Goal: Information Seeking & Learning: Learn about a topic

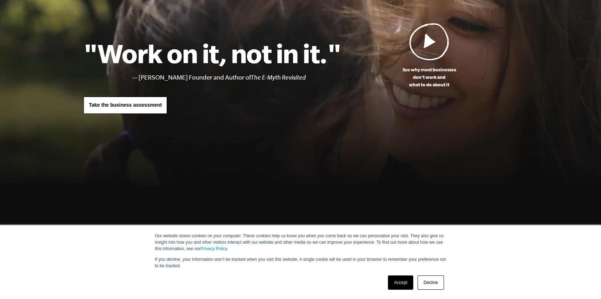
click at [399, 283] on link "Accept" at bounding box center [400, 283] width 25 height 14
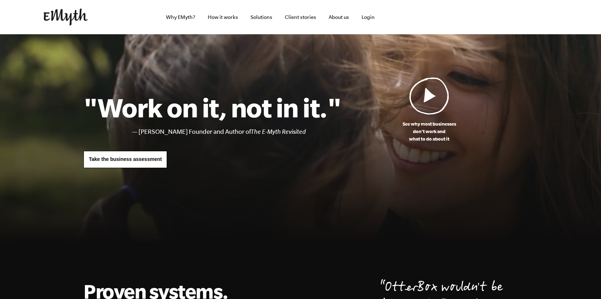
click at [435, 99] on img at bounding box center [429, 95] width 40 height 37
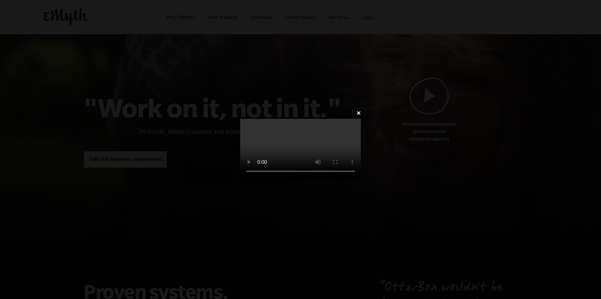
click at [240, 119] on video at bounding box center [300, 149] width 121 height 60
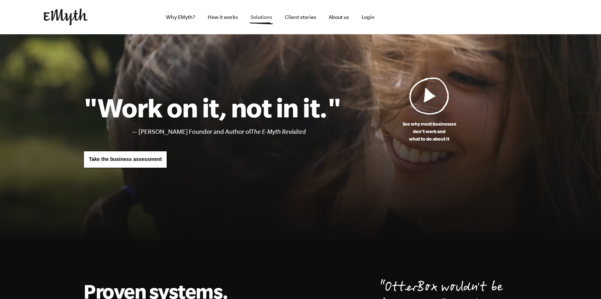
click at [263, 19] on link "Solutions" at bounding box center [261, 17] width 33 height 34
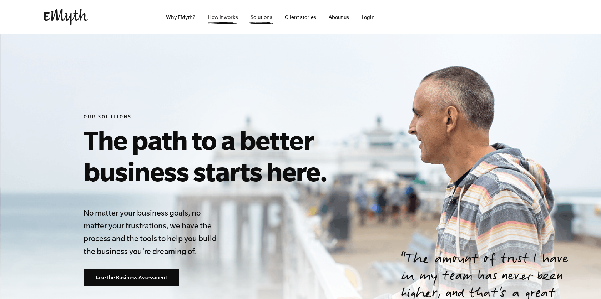
click at [215, 15] on link "How it works" at bounding box center [223, 17] width 42 height 34
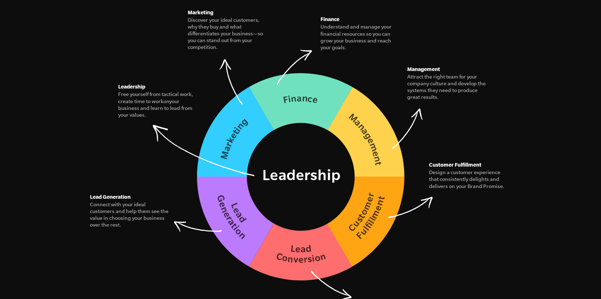
scroll to position [1036, 0]
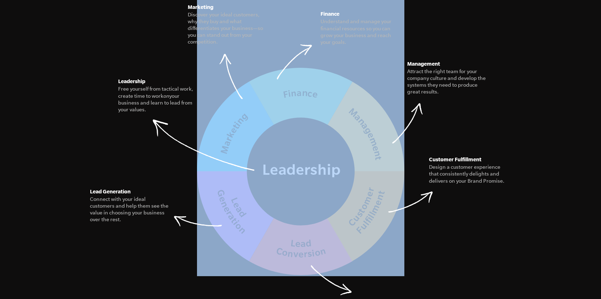
drag, startPoint x: 197, startPoint y: 131, endPoint x: 195, endPoint y: 178, distance: 47.5
click at [195, 180] on figure "The Seven Essential Systems Our model for building a business of interconnected…" at bounding box center [301, 98] width 434 height 355
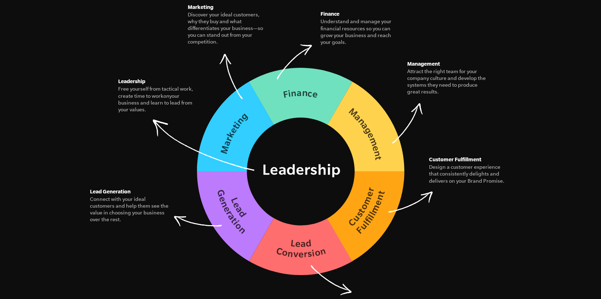
drag, startPoint x: 133, startPoint y: 110, endPoint x: 192, endPoint y: 176, distance: 88.5
click at [192, 176] on figure "The Seven Essential Systems Our model for building a business of interconnected…" at bounding box center [301, 98] width 434 height 355
click at [296, 191] on img at bounding box center [300, 171] width 207 height 208
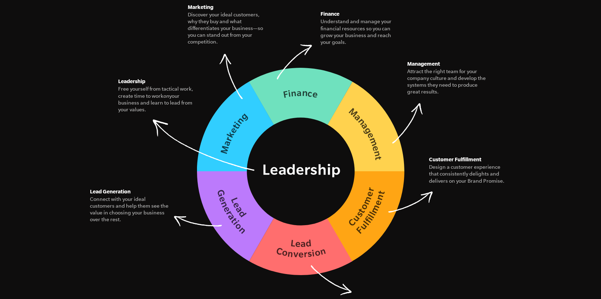
click at [303, 181] on img at bounding box center [300, 171] width 207 height 208
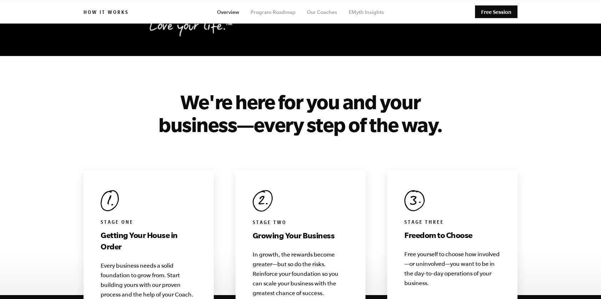
scroll to position [595, 0]
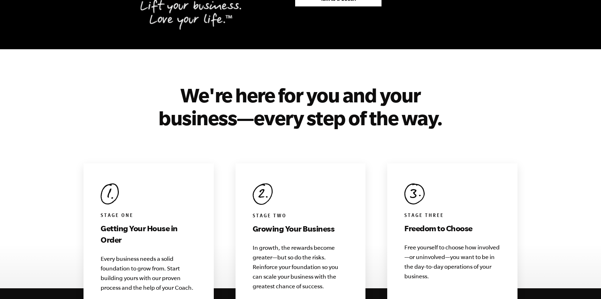
click at [281, 107] on h2 "We're here for you and your business—every step of the way." at bounding box center [301, 107] width 286 height 46
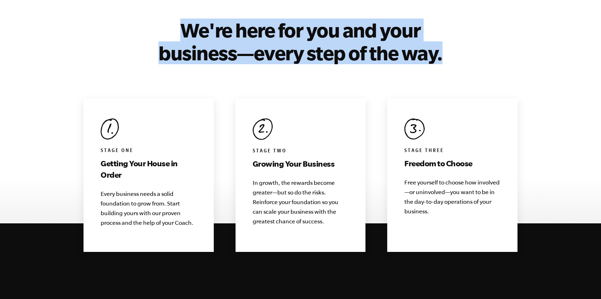
scroll to position [660, 0]
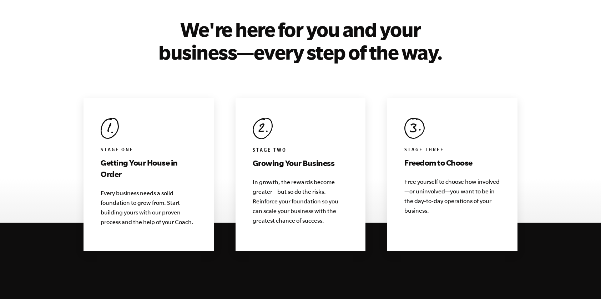
click at [272, 147] on h6 "Stage Two" at bounding box center [301, 150] width 96 height 7
click at [283, 162] on div "Stage Two Growing Your Business In growth, the rewards become greater—but so do…" at bounding box center [301, 174] width 130 height 153
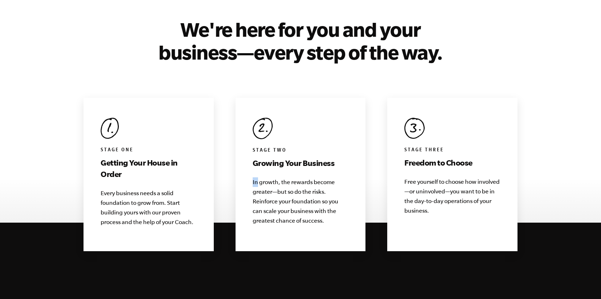
click at [283, 162] on div "Stage Two Growing Your Business In growth, the rewards become greater—but so do…" at bounding box center [301, 174] width 130 height 153
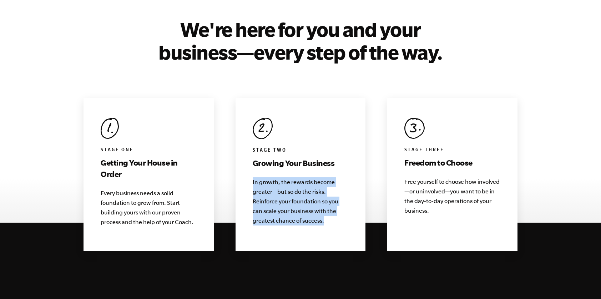
click at [288, 183] on p "In growth, the rewards become greater—but so do the risks. Reinforce your found…" at bounding box center [301, 201] width 96 height 48
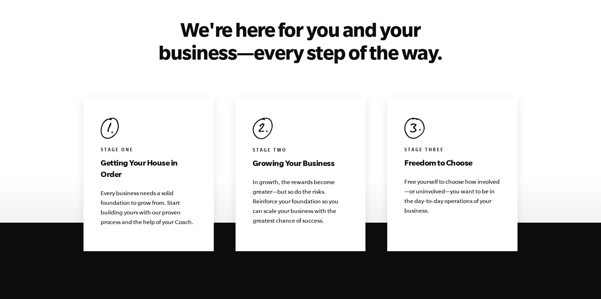
click at [288, 183] on p "In growth, the rewards become greater—but so do the risks. Reinforce your found…" at bounding box center [301, 201] width 96 height 48
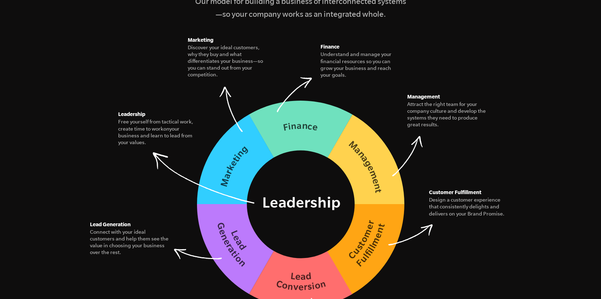
scroll to position [997, 0]
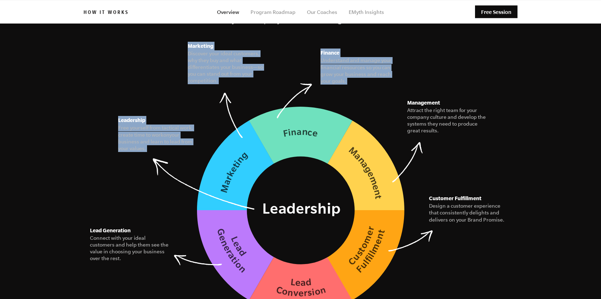
drag, startPoint x: 415, startPoint y: 169, endPoint x: 367, endPoint y: 152, distance: 51.1
click at [367, 153] on figure "The Seven Essential Systems Our model for building a business of interconnected…" at bounding box center [301, 137] width 434 height 355
click at [329, 49] on h5 "Finance" at bounding box center [361, 53] width 80 height 9
drag, startPoint x: 323, startPoint y: 42, endPoint x: 325, endPoint y: 72, distance: 30.0
click at [328, 72] on figure "Finance Understand and manage your financial resources so you can grow your bus…" at bounding box center [361, 67] width 80 height 36
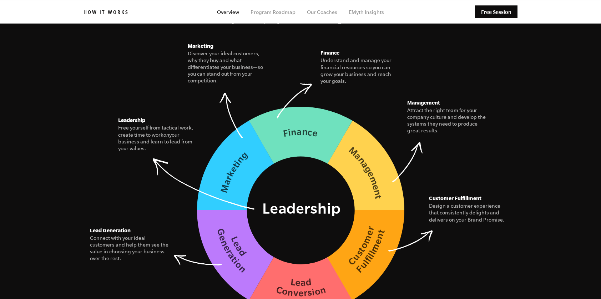
click at [321, 79] on figure "Finance Understand and manage your financial resources so you can grow your bus…" at bounding box center [361, 67] width 80 height 36
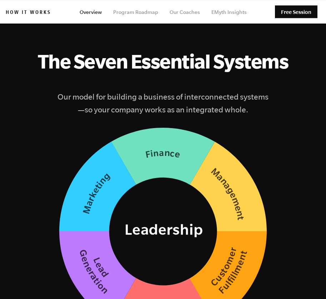
scroll to position [1586, 0]
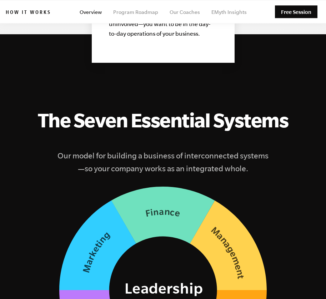
click at [168, 232] on img at bounding box center [162, 290] width 207 height 208
click at [166, 207] on img at bounding box center [162, 290] width 207 height 208
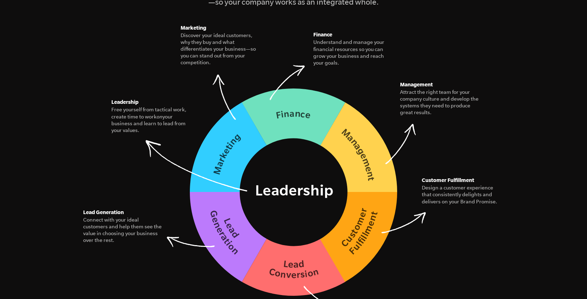
scroll to position [1014, 0]
